Goal: Task Accomplishment & Management: Complete application form

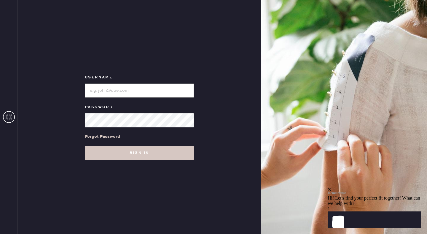
click at [116, 90] on input "loginName" at bounding box center [139, 90] width 109 height 14
click at [126, 90] on input "loginName" at bounding box center [139, 90] width 109 height 14
paste input "reformationseattle"
type input "reformationseattle"
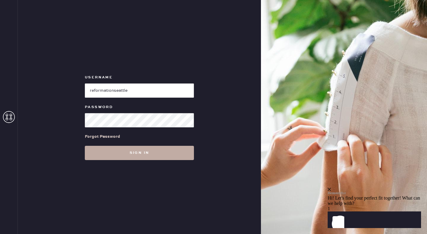
click at [140, 157] on button "Sign in" at bounding box center [139, 153] width 109 height 14
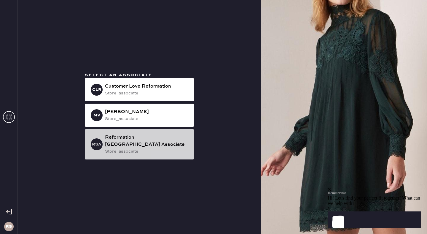
click at [137, 148] on div "store_associate" at bounding box center [147, 151] width 84 height 7
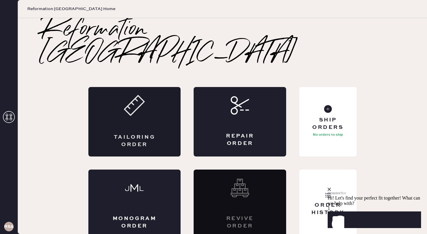
click at [140, 134] on div "Tailoring Order" at bounding box center [134, 141] width 45 height 15
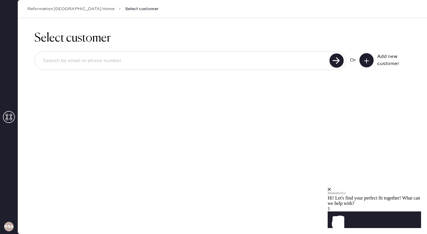
click at [368, 62] on icon at bounding box center [367, 61] width 6 height 6
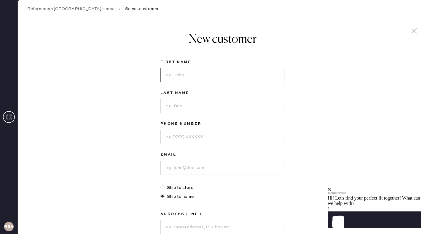
click at [190, 73] on input at bounding box center [223, 75] width 124 height 14
type input "[PERSON_NAME]"
click at [191, 107] on input at bounding box center [223, 106] width 124 height 14
type input "[PERSON_NAME]"
click at [191, 137] on input at bounding box center [223, 137] width 124 height 14
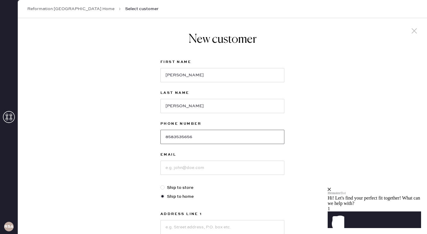
type input "8583535656"
click at [188, 169] on input at bounding box center [223, 168] width 124 height 14
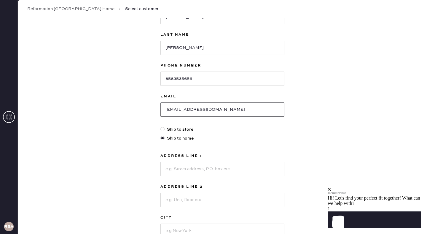
scroll to position [59, 0]
type input "[EMAIL_ADDRESS][DOMAIN_NAME]"
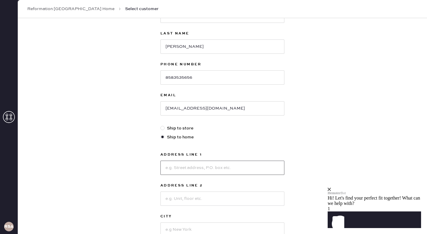
click at [183, 167] on input at bounding box center [223, 168] width 124 height 14
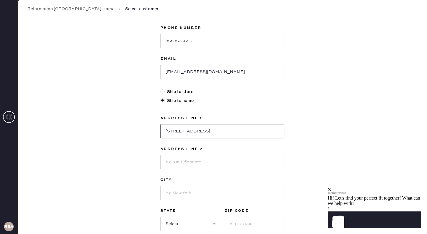
scroll to position [101, 0]
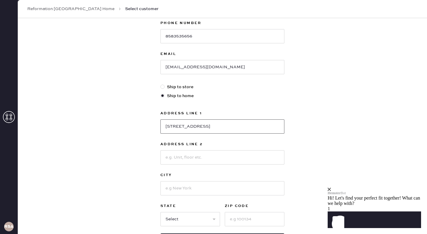
type input "[STREET_ADDRESS]"
click at [174, 188] on input at bounding box center [223, 188] width 124 height 14
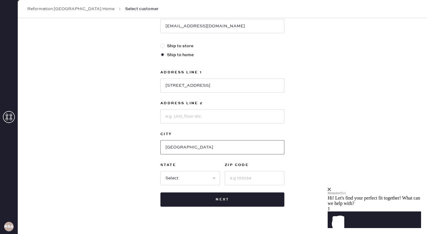
scroll to position [142, 0]
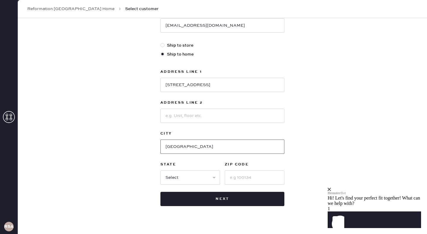
type input "[GEOGRAPHIC_DATA]"
click at [204, 177] on select "Select AK AL AR AZ CA CO CT [GEOGRAPHIC_DATA] DE FL [GEOGRAPHIC_DATA] HI [GEOGR…" at bounding box center [191, 177] width 60 height 14
select select "CA"
click at [161, 170] on select "Select AK AL AR AZ CA CO CT [GEOGRAPHIC_DATA] DE FL [GEOGRAPHIC_DATA] HI [GEOGR…" at bounding box center [191, 177] width 60 height 14
click at [250, 178] on input at bounding box center [255, 177] width 60 height 14
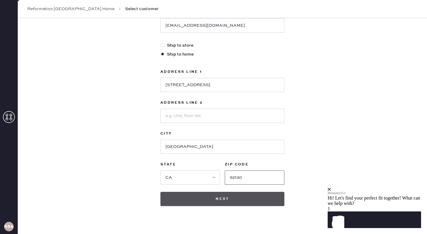
type input "92130"
click at [241, 199] on button "Next" at bounding box center [223, 199] width 124 height 14
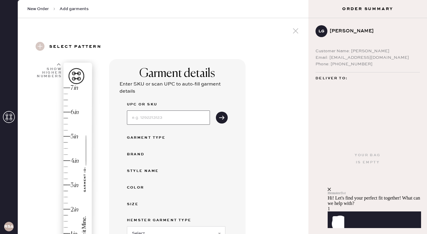
click at [156, 115] on input at bounding box center [168, 117] width 83 height 14
click at [225, 117] on button "submit" at bounding box center [222, 118] width 12 height 12
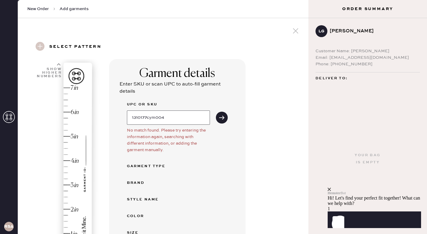
click at [169, 118] on input "1310177cym004" at bounding box center [168, 117] width 83 height 14
click at [156, 118] on input "1310177cym004" at bounding box center [168, 117] width 83 height 14
click at [178, 119] on input "1310177CYM004" at bounding box center [168, 117] width 83 height 14
type input "1310177CYM004"
click at [221, 117] on use "submit" at bounding box center [221, 117] width 5 height 4
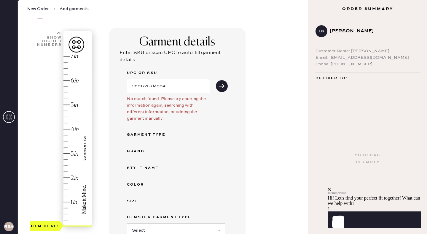
scroll to position [31, 0]
click at [160, 141] on div "UPC or SKU 1310177CYM004 No match found. Please try entering the information ag…" at bounding box center [177, 177] width 101 height 215
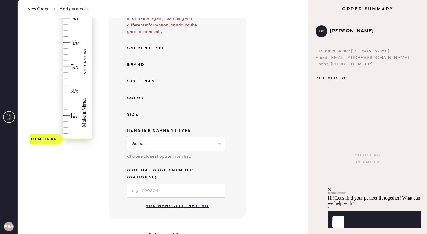
scroll to position [118, 0]
click at [211, 141] on select "Select Basic Skirt Jeans Leggings Pants Shorts Basic Sleeved Dress Basic Sleeve…" at bounding box center [176, 143] width 99 height 14
select select "6"
click at [127, 136] on select "Select Basic Skirt Jeans Leggings Pants Shorts Basic Sleeved Dress Basic Sleeve…" at bounding box center [176, 143] width 99 height 14
click at [177, 188] on input at bounding box center [176, 190] width 99 height 14
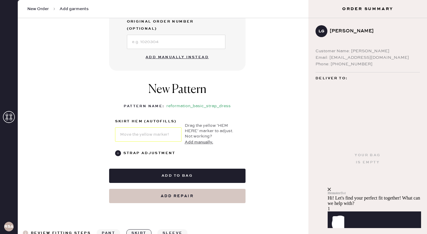
scroll to position [266, 0]
click at [198, 139] on button "Add manually." at bounding box center [199, 142] width 28 height 7
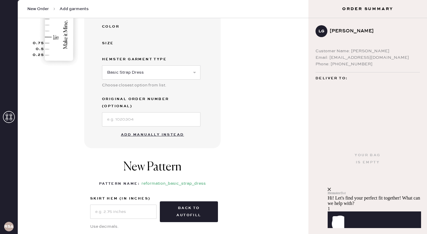
scroll to position [196, 0]
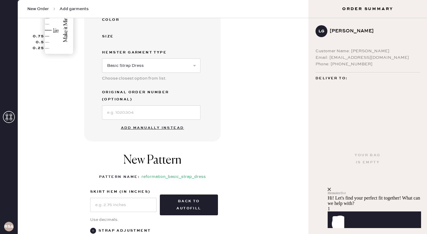
click at [235, 148] on div "Garment details Enter SKU or scan UPC to auto-fill garment details UPC or SKU 1…" at bounding box center [194, 71] width 220 height 417
click at [160, 122] on button "Add manually instead" at bounding box center [152, 128] width 70 height 12
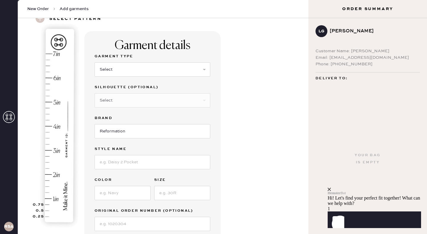
scroll to position [32, 0]
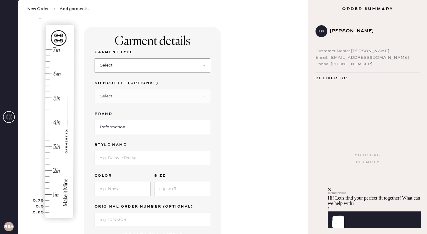
click at [198, 64] on select "Select Basic Skirt Jeans Leggings Pants Shorts Basic Sleeved Dress Basic Sleeve…" at bounding box center [153, 65] width 116 height 14
select select "6"
click at [95, 58] on select "Select Basic Skirt Jeans Leggings Pants Shorts Basic Sleeved Dress Basic Sleeve…" at bounding box center [153, 65] width 116 height 14
click at [161, 94] on select "Select Maxi Dress Midi Dress Mini Dress Other" at bounding box center [153, 96] width 116 height 14
select select "39"
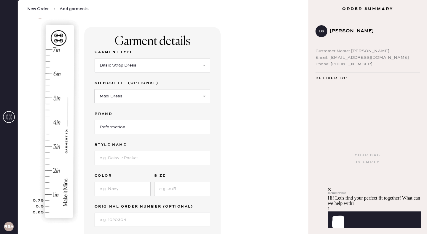
click at [95, 89] on select "Select Maxi Dress Midi Dress Mini Dress Other" at bounding box center [153, 96] width 116 height 14
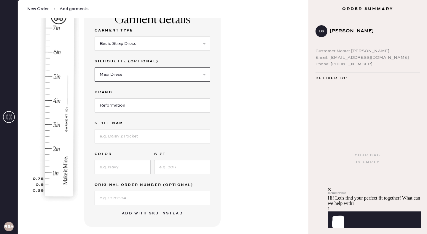
scroll to position [53, 0]
click at [155, 136] on input at bounding box center [153, 136] width 116 height 14
type input "Tripoli Dress"
click at [117, 169] on input at bounding box center [123, 167] width 56 height 14
type input "pink"
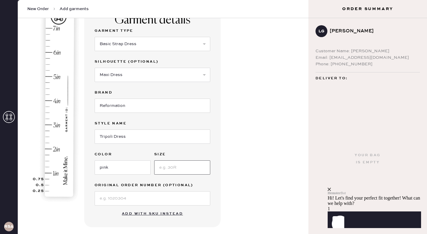
click at [178, 168] on input at bounding box center [182, 167] width 56 height 14
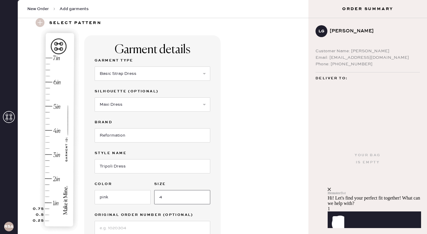
scroll to position [25, 0]
type input "4"
click at [50, 112] on img at bounding box center [57, 129] width 74 height 208
click at [47, 110] on img at bounding box center [57, 129] width 74 height 208
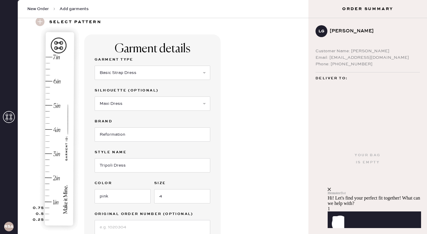
click at [38, 110] on img at bounding box center [57, 129] width 74 height 208
click at [51, 113] on img at bounding box center [57, 129] width 74 height 208
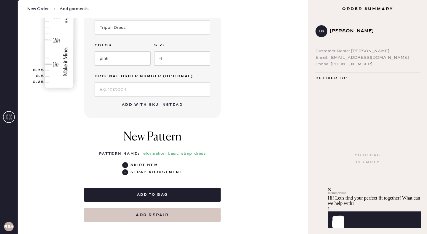
scroll to position [158, 0]
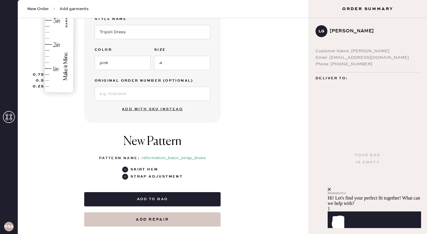
click at [367, 42] on div "LG [PERSON_NAME] Customer Name: [PERSON_NAME] Email: [EMAIL_ADDRESS][DOMAIN_NAM…" at bounding box center [368, 51] width 119 height 66
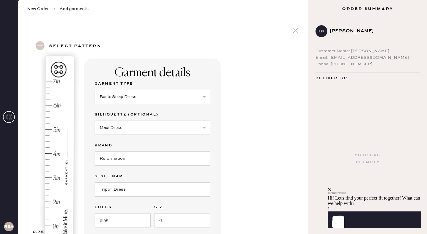
scroll to position [1, 0]
click at [43, 44] on use at bounding box center [40, 45] width 9 height 9
click at [39, 46] on use at bounding box center [40, 45] width 9 height 9
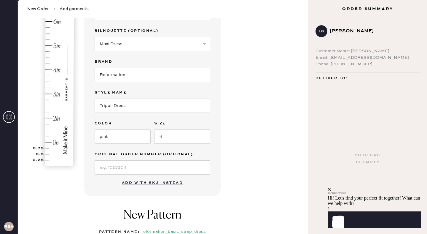
scroll to position [84, 0]
click at [59, 90] on img at bounding box center [57, 70] width 74 height 208
click at [49, 45] on img at bounding box center [57, 70] width 74 height 208
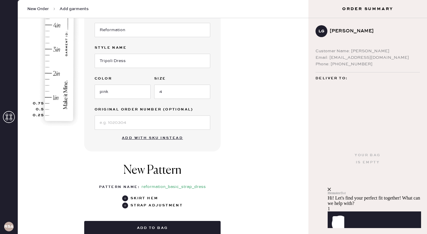
scroll to position [130, 0]
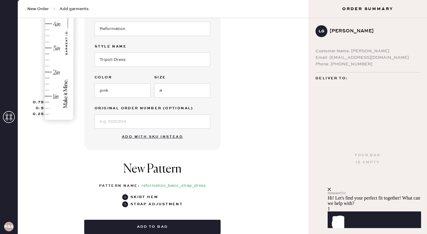
click at [155, 136] on button "Add with SKU instead" at bounding box center [152, 137] width 68 height 12
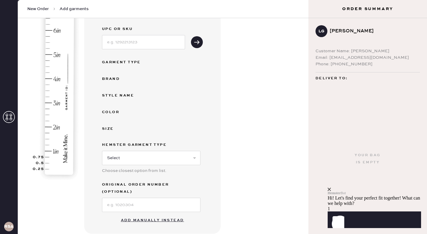
scroll to position [74, 0]
click at [135, 46] on input at bounding box center [143, 43] width 83 height 14
type input "1310177CYM004"
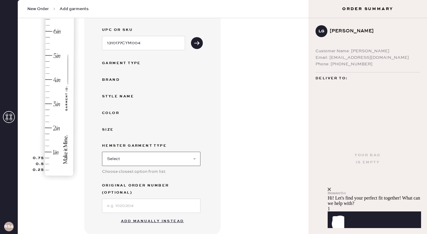
click at [173, 161] on select "Select Basic Skirt Jeans Leggings Pants Shorts Basic Sleeved Dress Basic Sleeve…" at bounding box center [151, 159] width 99 height 14
select select "6"
click at [102, 152] on select "Select Basic Skirt Jeans Leggings Pants Shorts Basic Sleeved Dress Basic Sleeve…" at bounding box center [151, 159] width 99 height 14
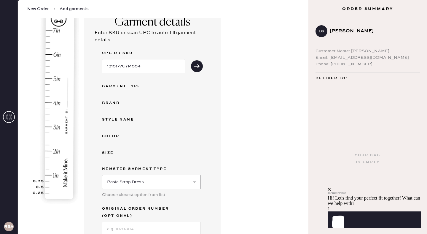
scroll to position [52, 0]
click at [54, 81] on img at bounding box center [57, 102] width 74 height 208
click at [51, 83] on img at bounding box center [57, 102] width 74 height 208
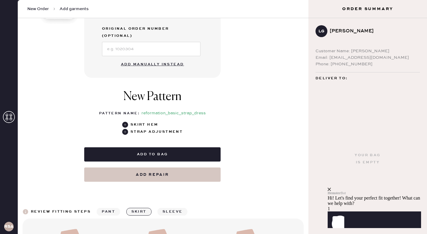
scroll to position [235, 0]
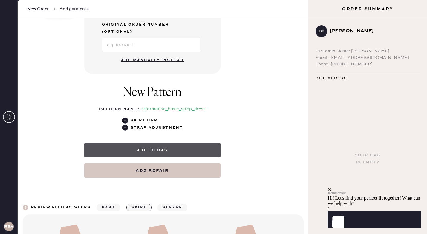
click at [154, 144] on button "Add to bag" at bounding box center [152, 150] width 136 height 14
click at [154, 143] on button "Add to bag" at bounding box center [152, 150] width 136 height 14
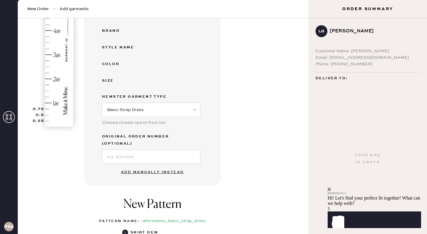
scroll to position [122, 0]
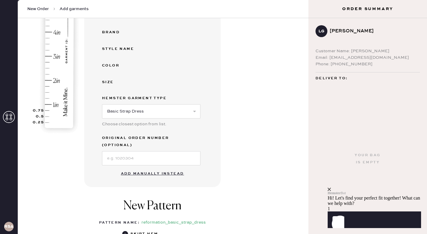
click at [331, 188] on icon "close" at bounding box center [329, 189] width 3 height 3
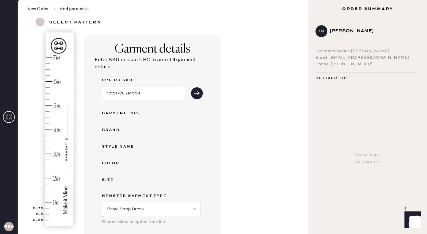
scroll to position [21, 0]
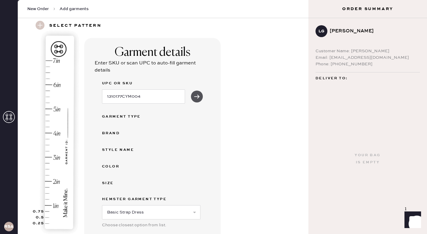
click at [198, 96] on use "submit" at bounding box center [196, 96] width 5 height 4
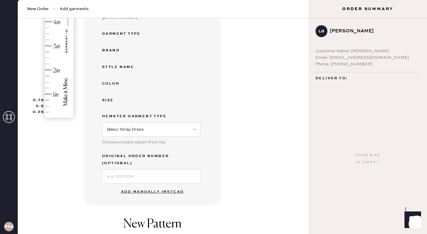
scroll to position [131, 0]
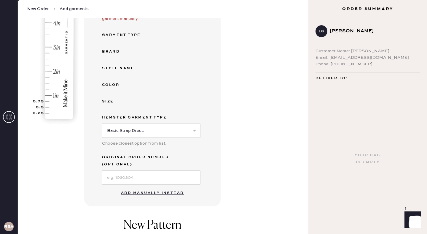
click at [161, 187] on button "Add manually instead" at bounding box center [152, 193] width 70 height 12
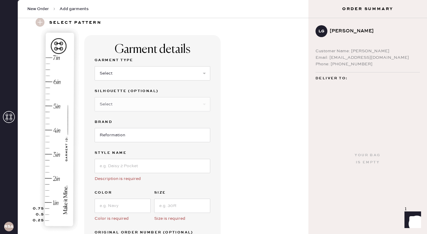
scroll to position [23, 0]
click at [210, 77] on select "Select Basic Skirt Jeans Leggings Pants Shorts Basic Sleeved Dress Basic Sleeve…" at bounding box center [153, 74] width 116 height 14
select select "6"
click at [95, 67] on select "Select Basic Skirt Jeans Leggings Pants Shorts Basic Sleeved Dress Basic Sleeve…" at bounding box center [153, 74] width 116 height 14
click at [167, 102] on select "Select Maxi Dress Midi Dress Mini Dress Other" at bounding box center [153, 105] width 116 height 14
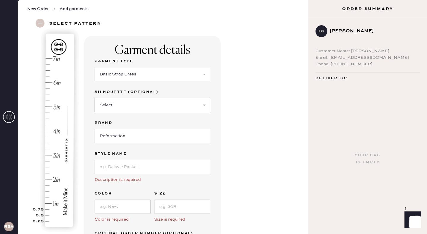
select select "39"
click at [95, 98] on select "Select Maxi Dress Midi Dress Mini Dress Other" at bounding box center [153, 105] width 116 height 14
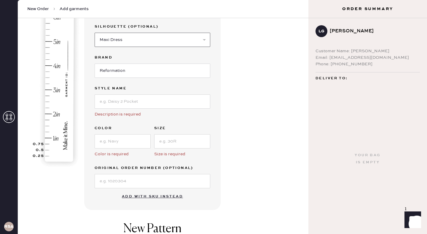
scroll to position [88, 0]
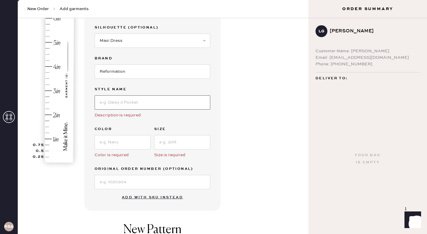
click at [134, 104] on input at bounding box center [153, 102] width 116 height 14
type input "Tripoli Dress"
click at [126, 139] on input at bounding box center [123, 142] width 56 height 14
type input "pink"
click at [168, 144] on input at bounding box center [182, 142] width 56 height 14
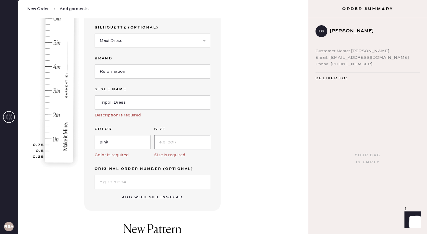
type input "4"
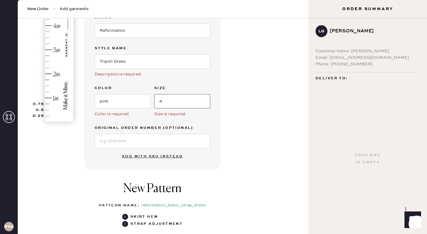
scroll to position [129, 0]
click at [229, 155] on div "Garment details Garment Type Select Basic Skirt Jeans Leggings Pants Shorts Bas…" at bounding box center [194, 101] width 220 height 343
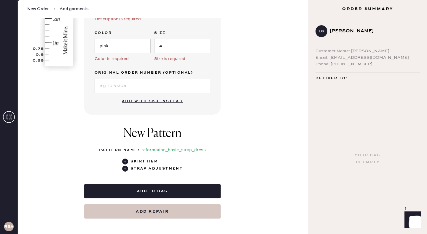
scroll to position [183, 0]
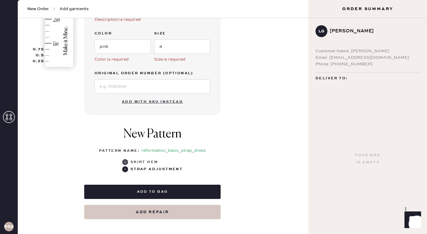
click at [125, 162] on use at bounding box center [125, 162] width 6 height 6
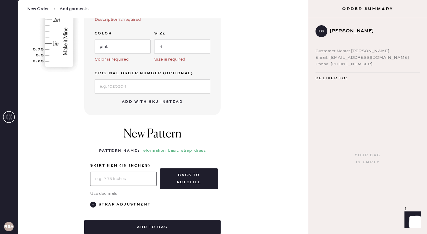
click at [117, 179] on input "text" at bounding box center [123, 178] width 66 height 14
type input "4.75"
click at [247, 167] on div "Garment details Garment Type Select Basic Skirt Jeans Leggings Pants Shorts Bas…" at bounding box center [194, 65] width 220 height 378
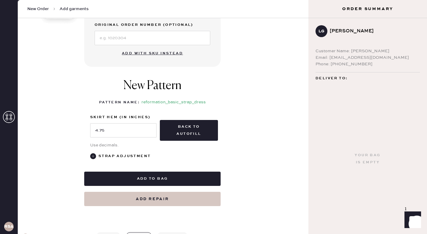
scroll to position [239, 0]
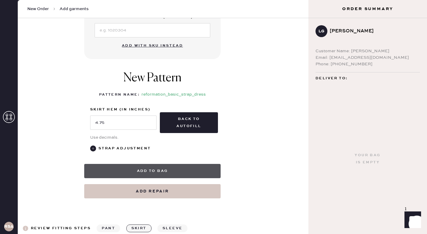
click at [184, 172] on button "Add to bag" at bounding box center [152, 171] width 136 height 14
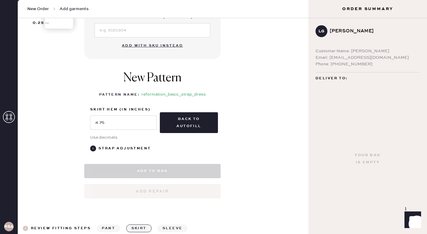
select select "6"
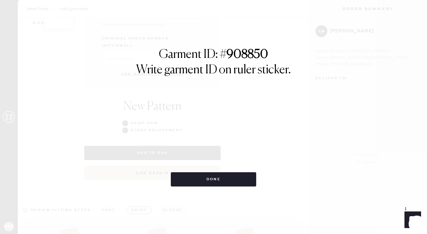
scroll to position [242, 0]
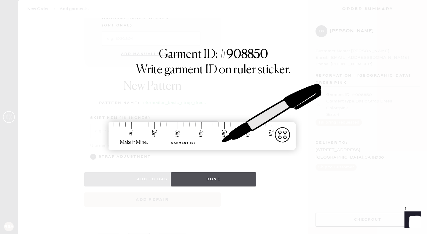
click at [211, 179] on button "Done" at bounding box center [214, 179] width 86 height 14
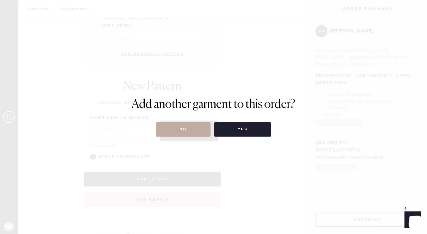
click at [192, 129] on button "No" at bounding box center [183, 129] width 55 height 14
